Goal: Task Accomplishment & Management: Manage account settings

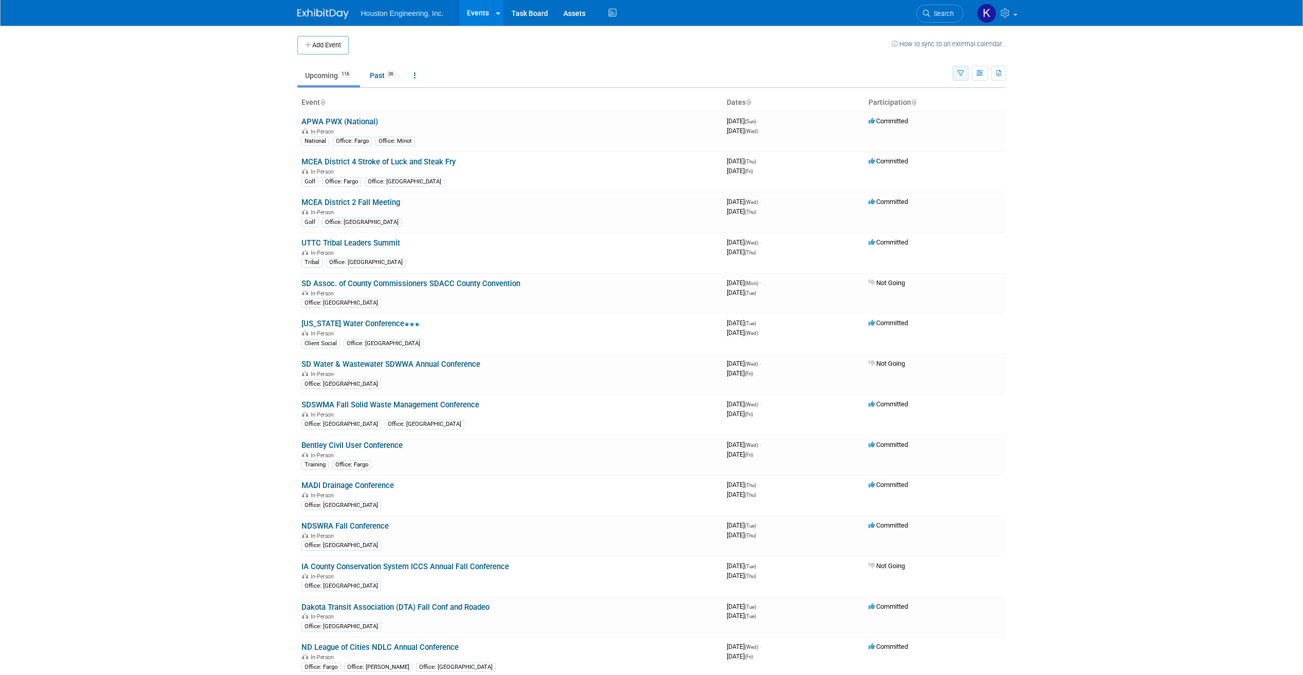
click at [958, 70] on icon "button" at bounding box center [960, 73] width 7 height 7
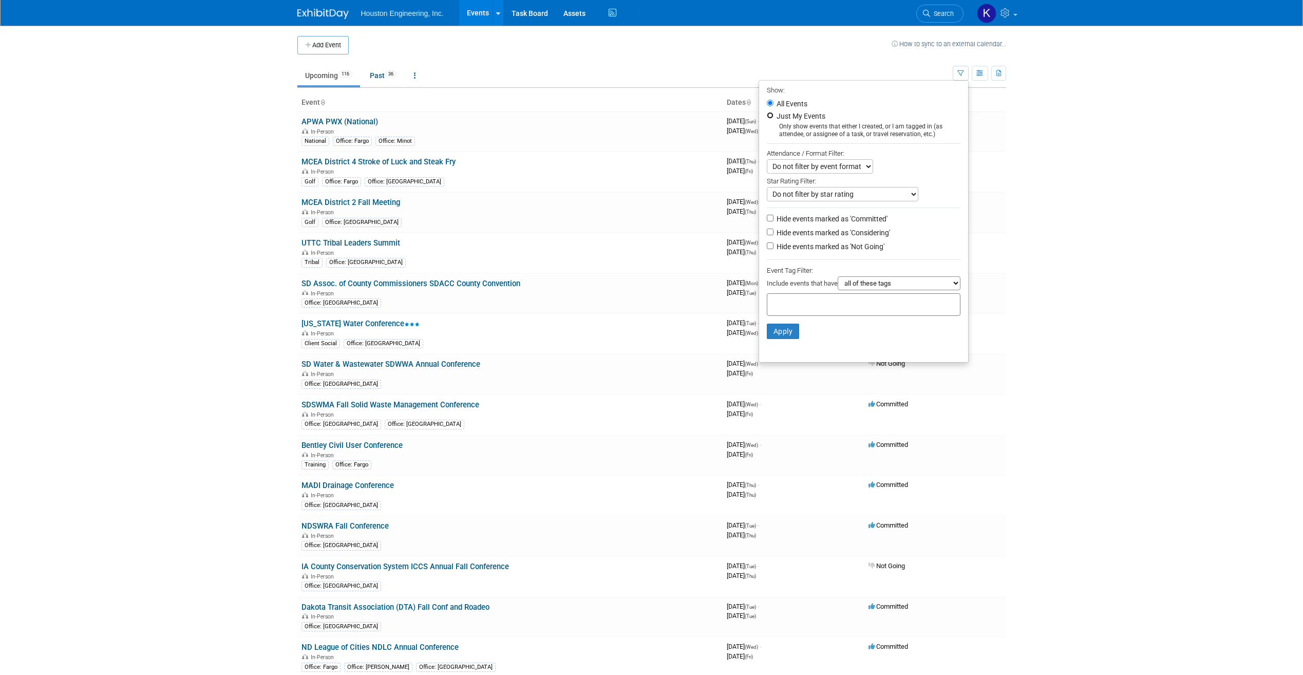
click at [767, 118] on input "Just My Events" at bounding box center [770, 115] width 7 height 7
radio input "true"
click at [773, 333] on button "Apply" at bounding box center [783, 331] width 33 height 15
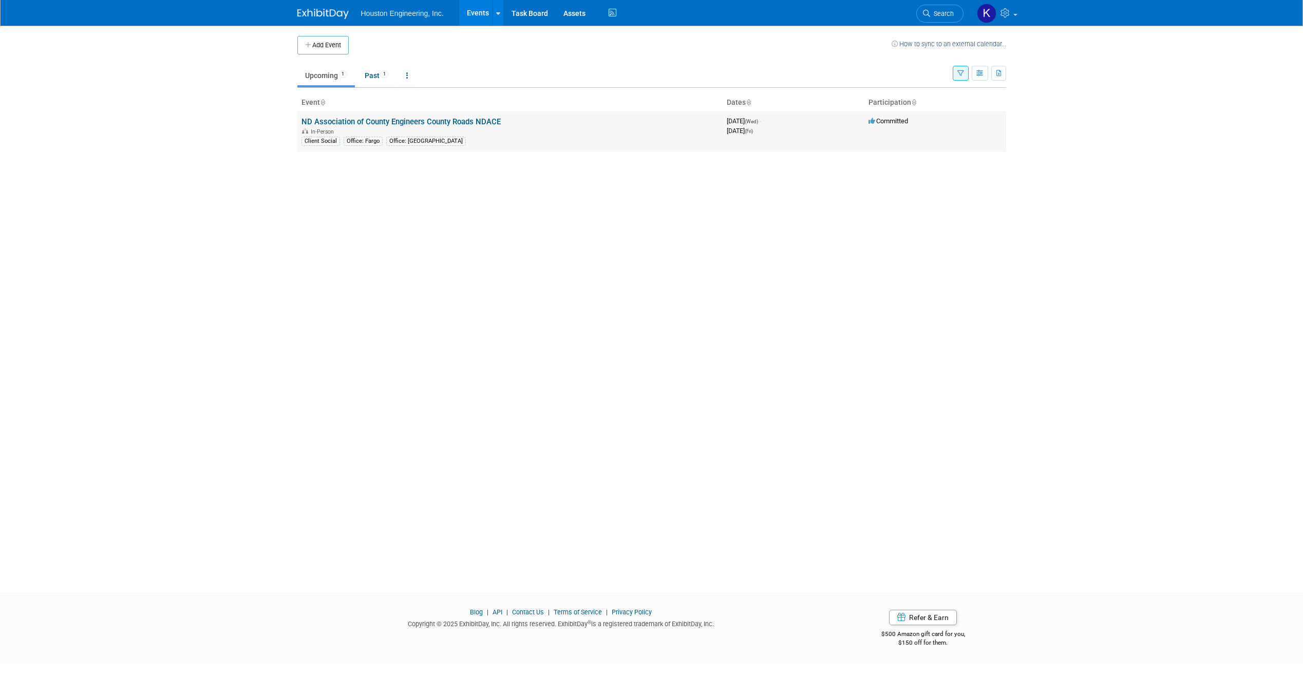
click at [442, 124] on link "ND Association of County Engineers County Roads NDACE" at bounding box center [401, 121] width 199 height 9
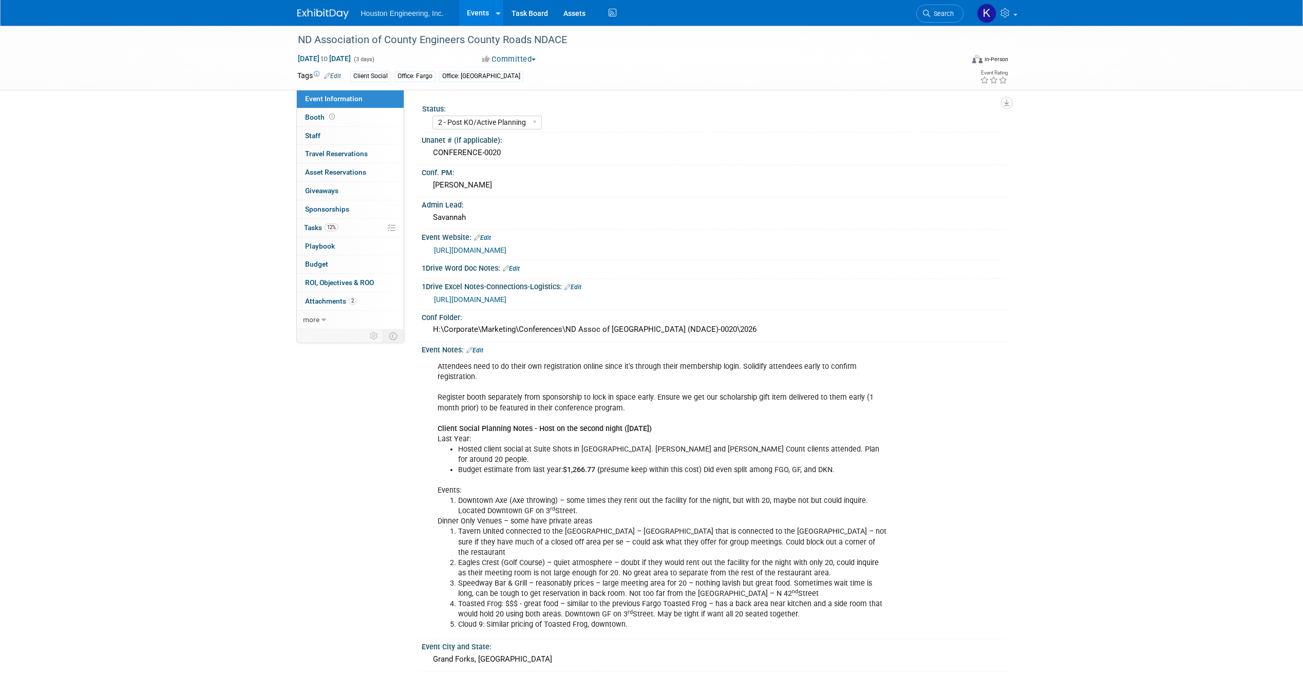
select select "2 - Post KO/Active Planning"
select select "Transportation"
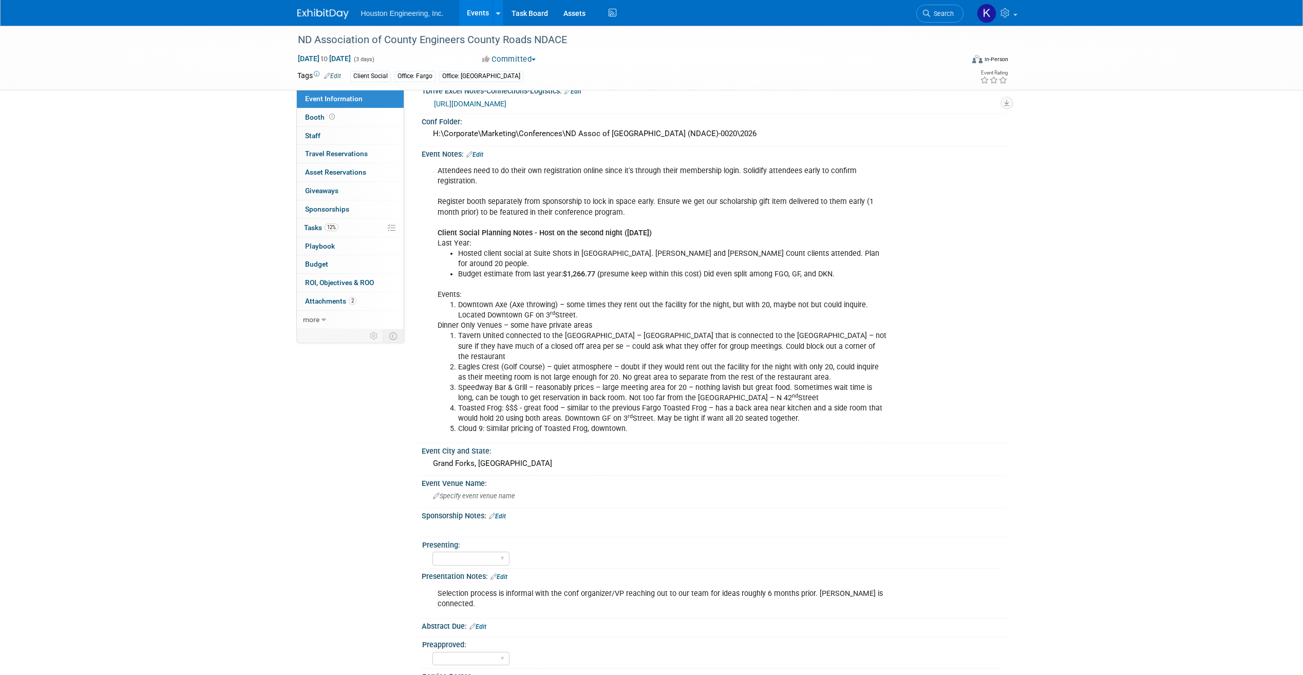
scroll to position [205, 0]
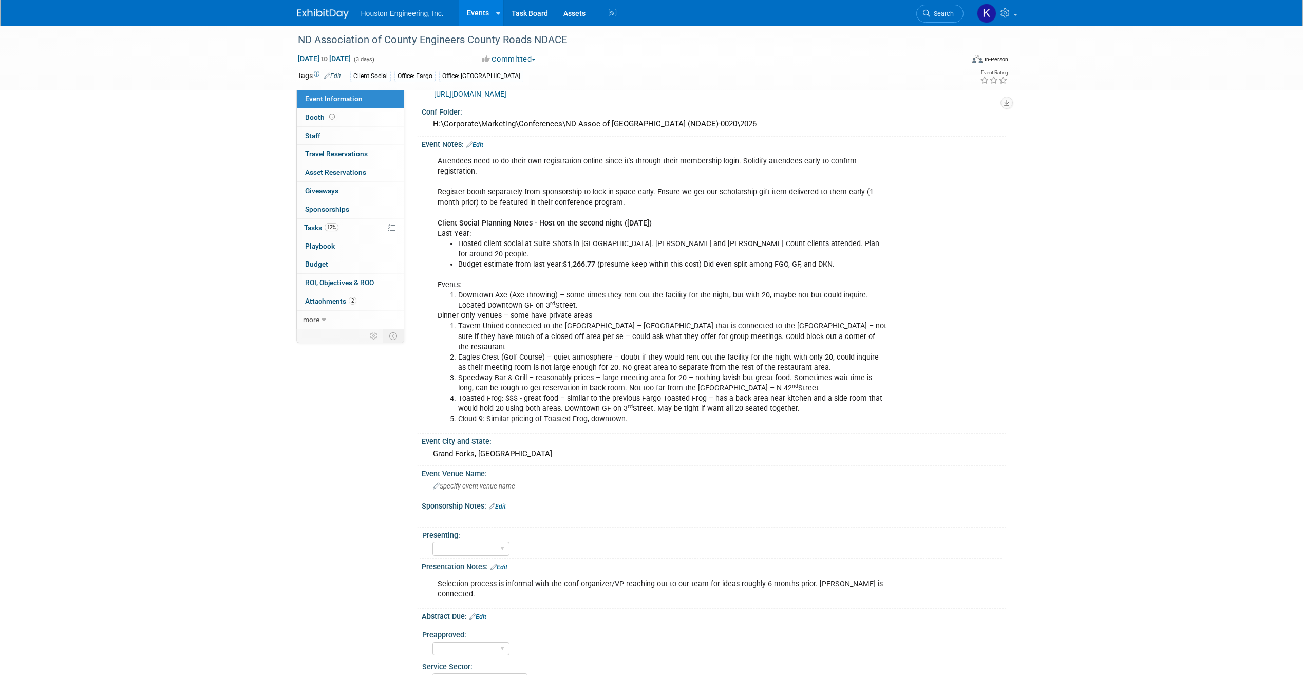
click at [528, 414] on li "Cloud 9: Similar pricing of Toasted Frog, downtown." at bounding box center [672, 419] width 429 height 10
click at [593, 414] on li "Cloud 9: Similar pricing of Toasted Frog, downtown." at bounding box center [672, 419] width 429 height 10
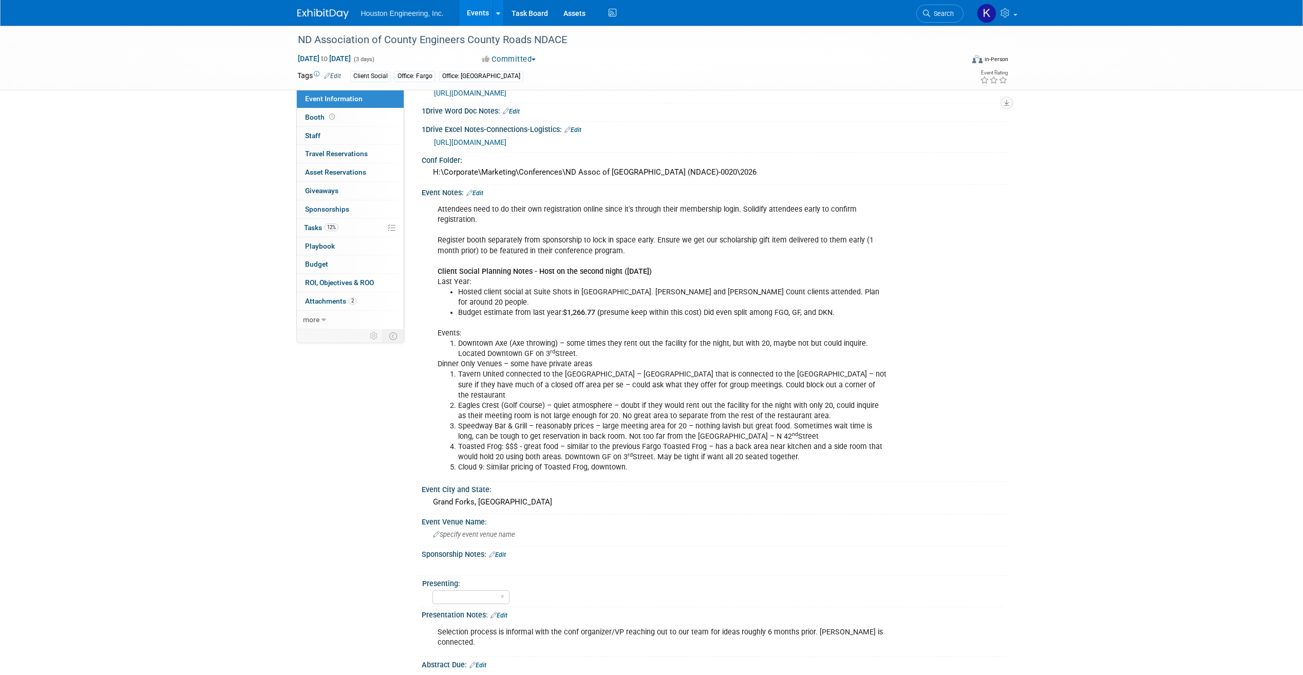
scroll to position [0, 0]
